Goal: Task Accomplishment & Management: Manage account settings

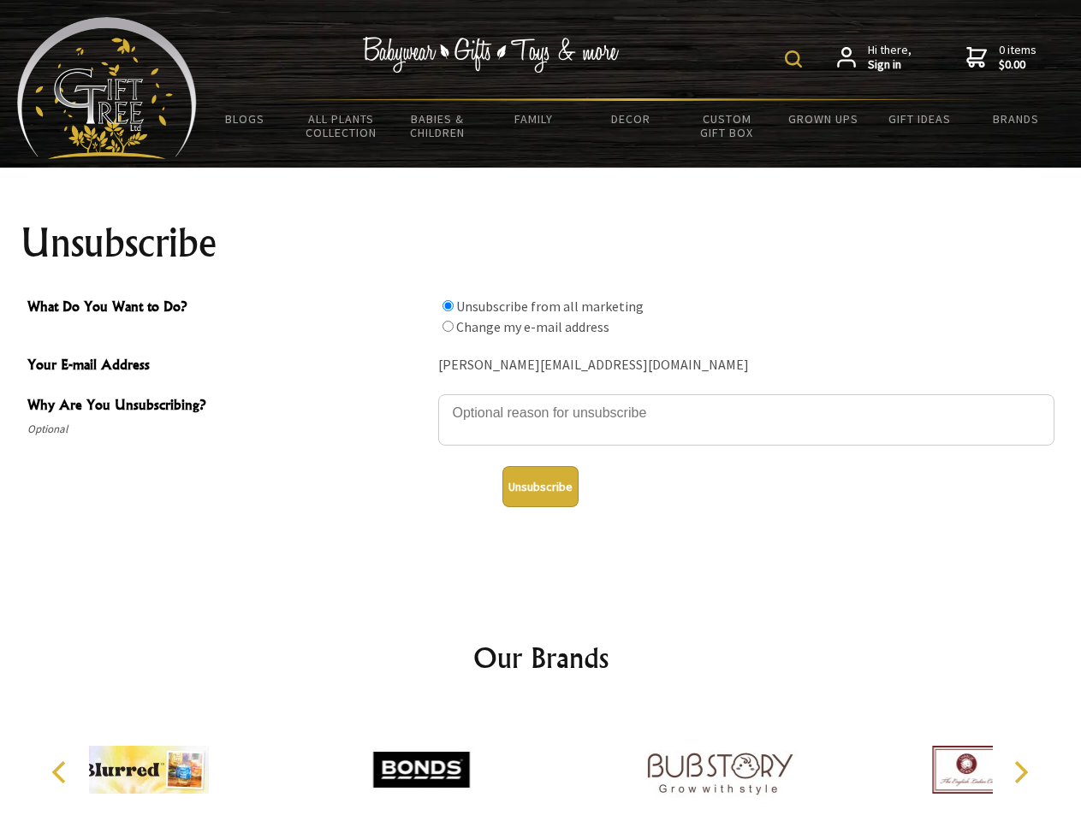
click at [796, 59] on img at bounding box center [793, 58] width 17 height 17
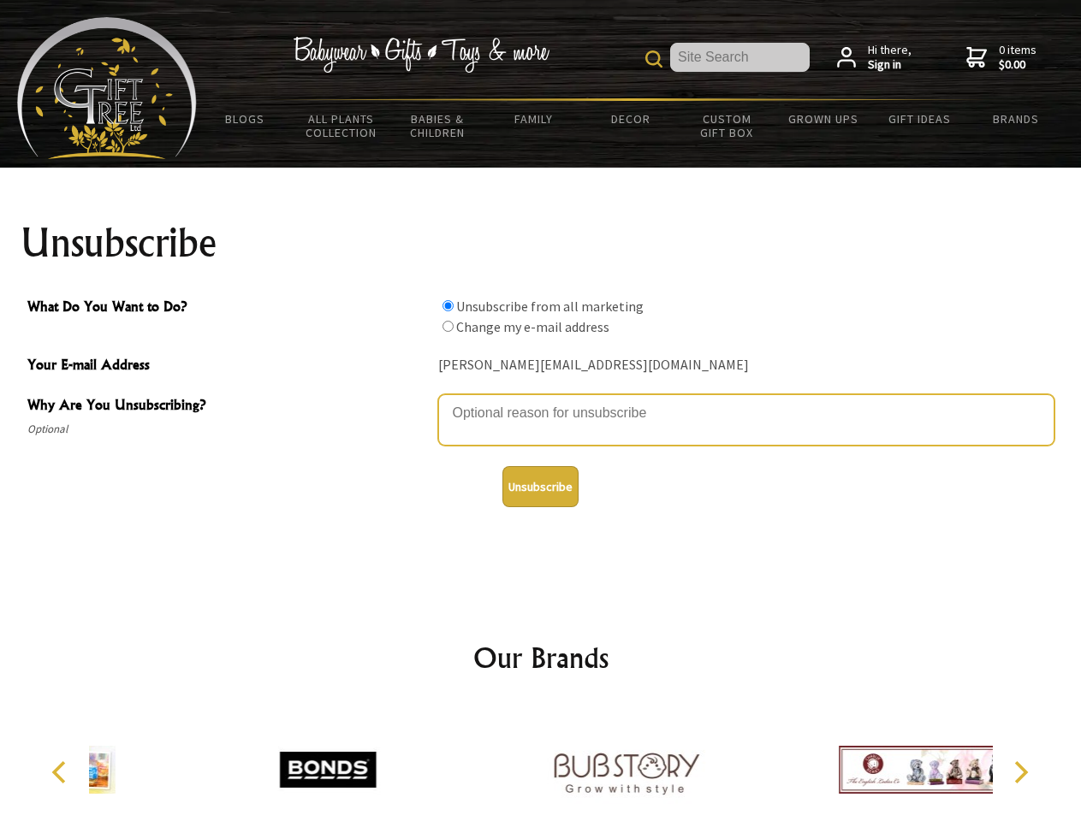
click at [541, 400] on textarea "Why Are You Unsubscribing?" at bounding box center [746, 419] width 616 height 51
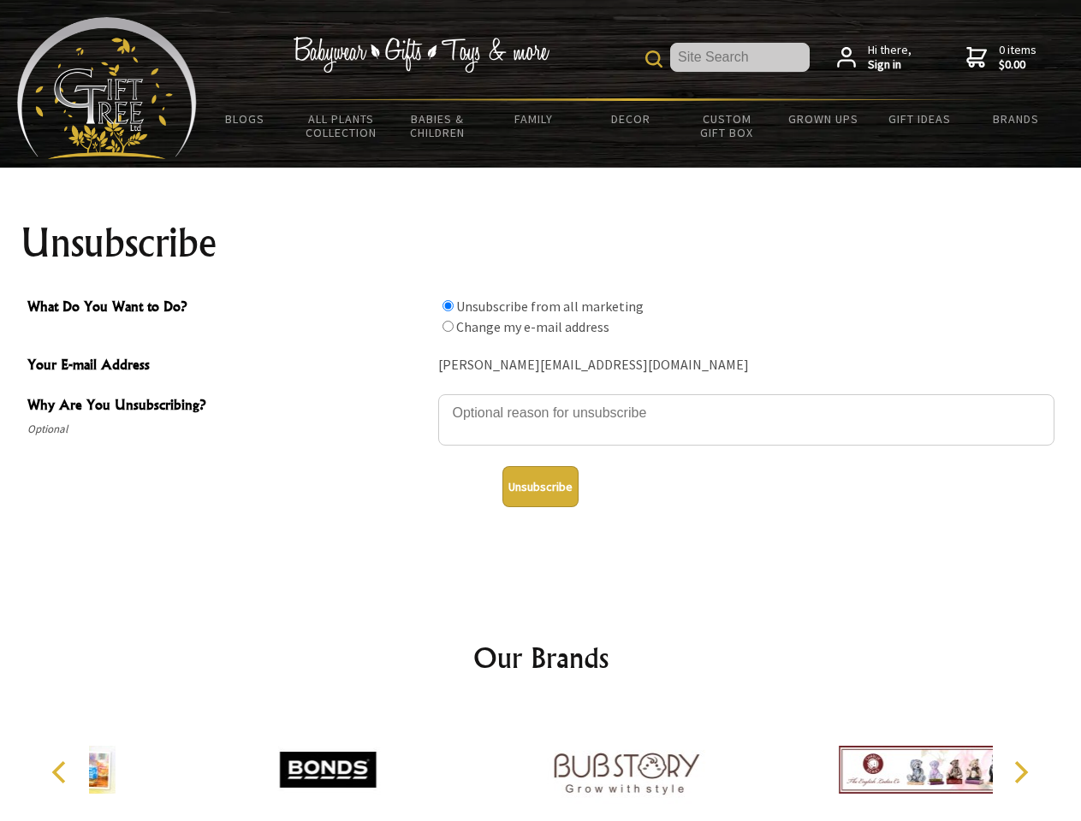
click at [447, 305] on input "What Do You Want to Do?" at bounding box center [447, 305] width 11 height 11
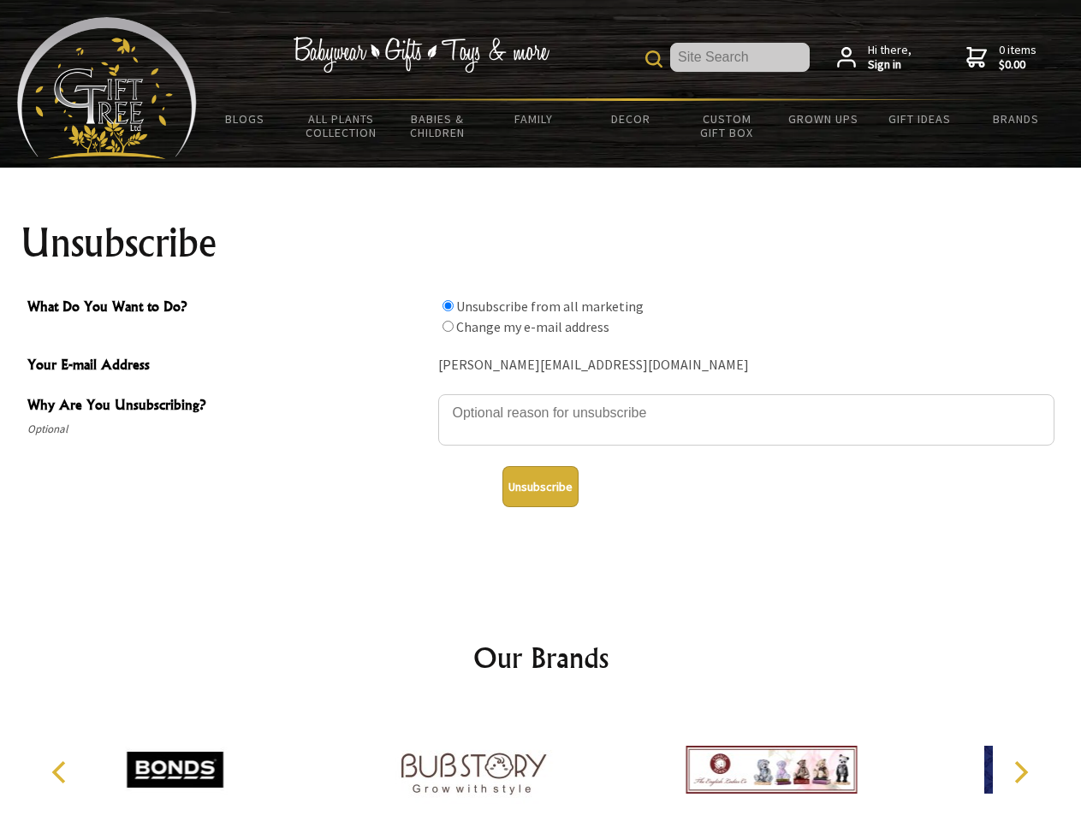
click at [447, 326] on input "What Do You Want to Do?" at bounding box center [447, 326] width 11 height 11
radio input "true"
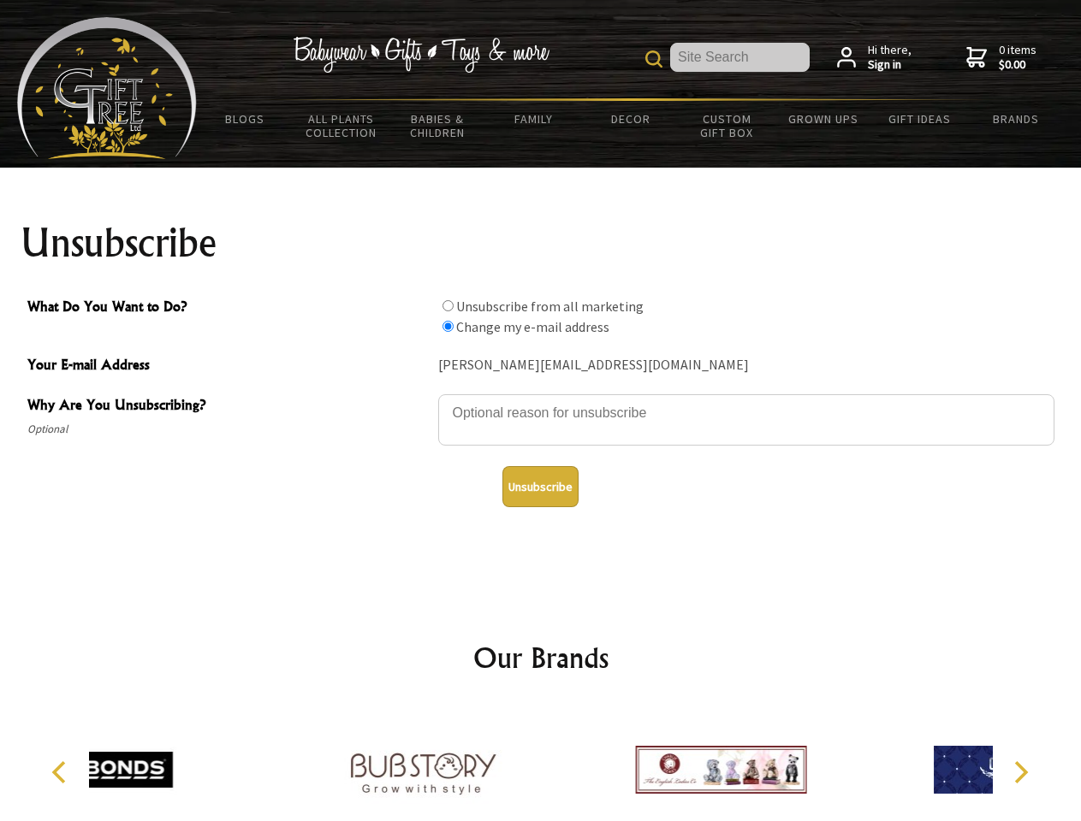
click at [540, 487] on button "Unsubscribe" at bounding box center [540, 486] width 76 height 41
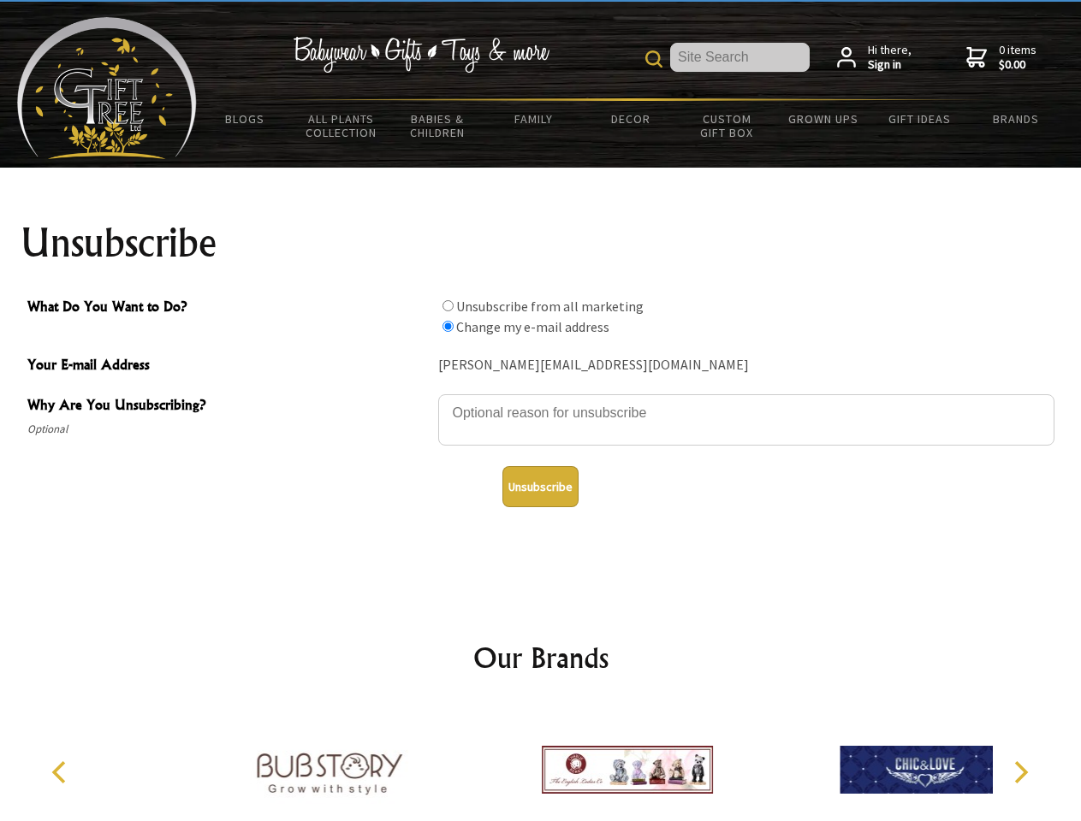
click at [62, 773] on icon "Previous" at bounding box center [61, 772] width 22 height 22
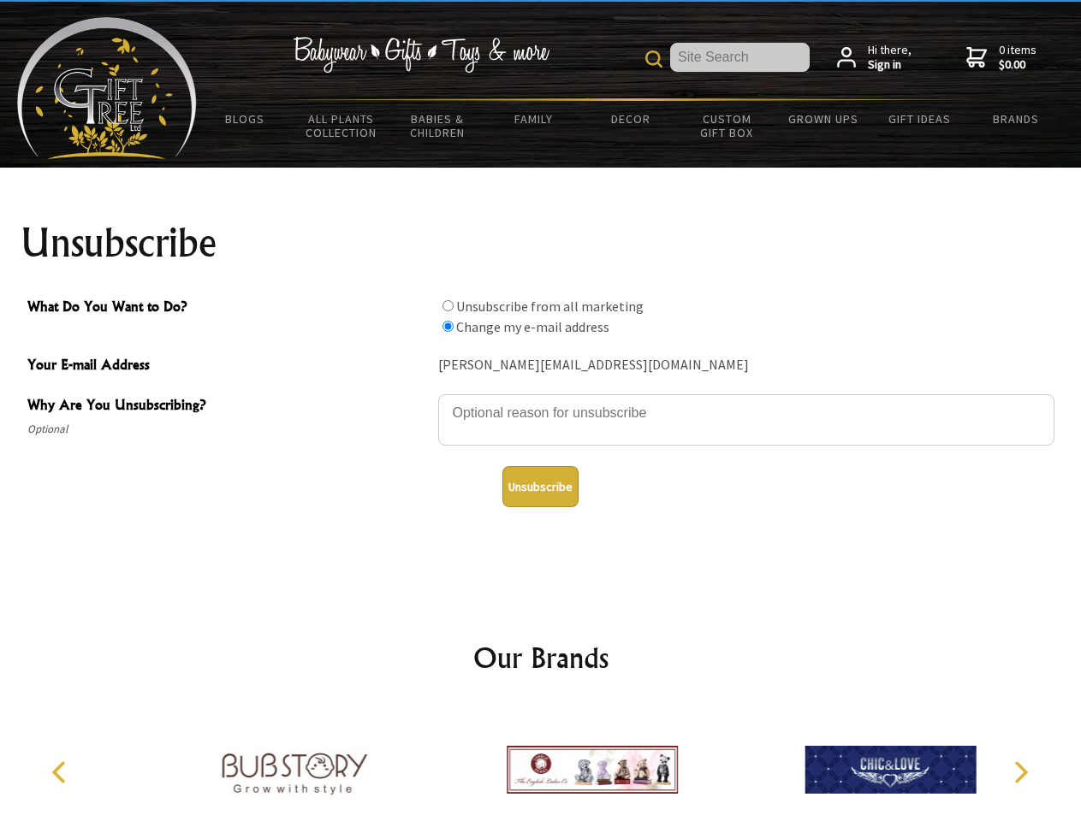
click at [1020, 773] on icon "Next" at bounding box center [1019, 772] width 22 height 22
